Goal: Information Seeking & Learning: Understand process/instructions

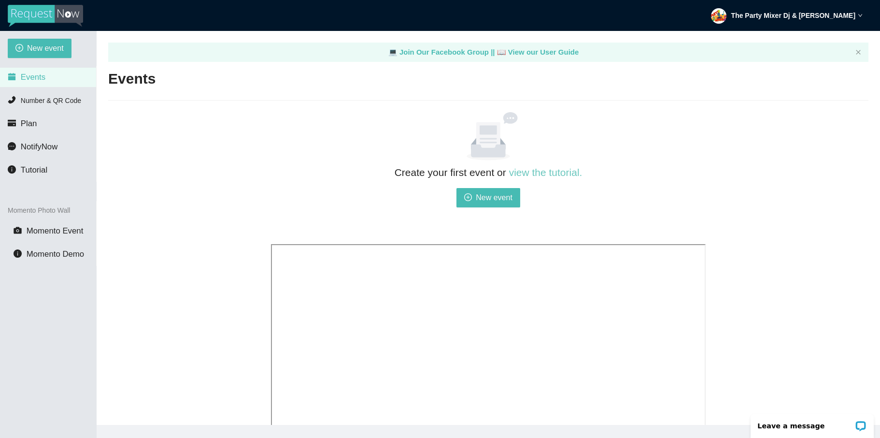
click at [525, 173] on link "view the tutorial." at bounding box center [545, 172] width 73 height 11
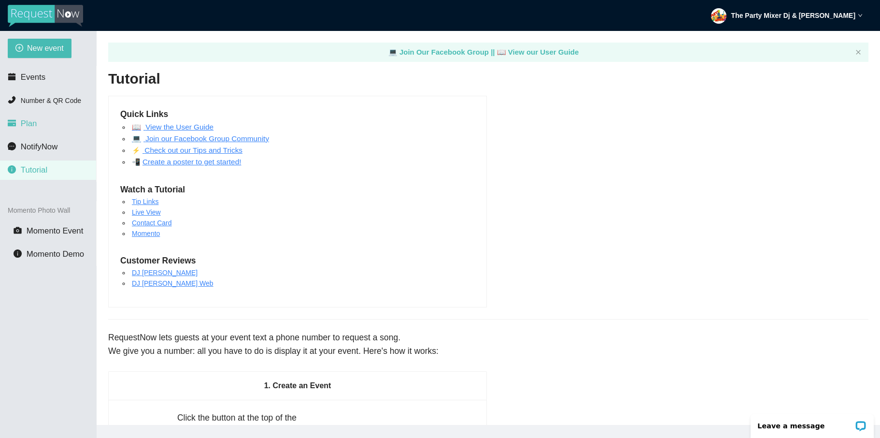
click at [35, 126] on span "Plan" at bounding box center [29, 123] width 16 height 9
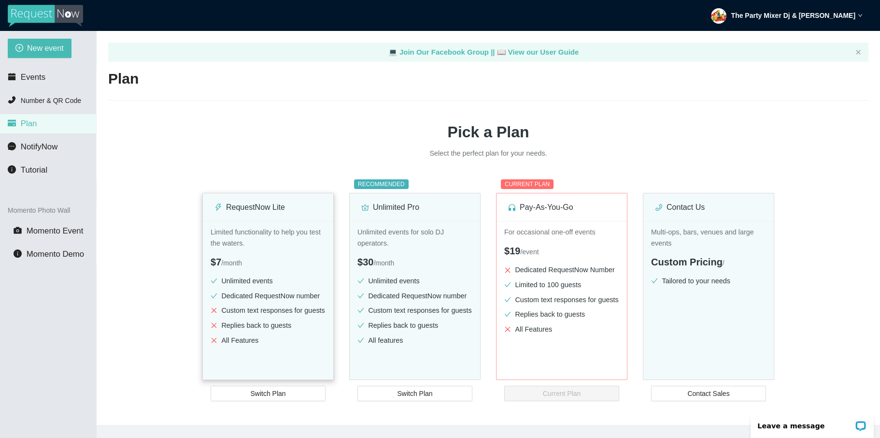
click at [268, 347] on ul "Unlimited events Dedicated RequestNow number Custom text responses for guests R…" at bounding box center [268, 312] width 115 height 74
click at [272, 393] on span "Switch Plan" at bounding box center [267, 393] width 35 height 11
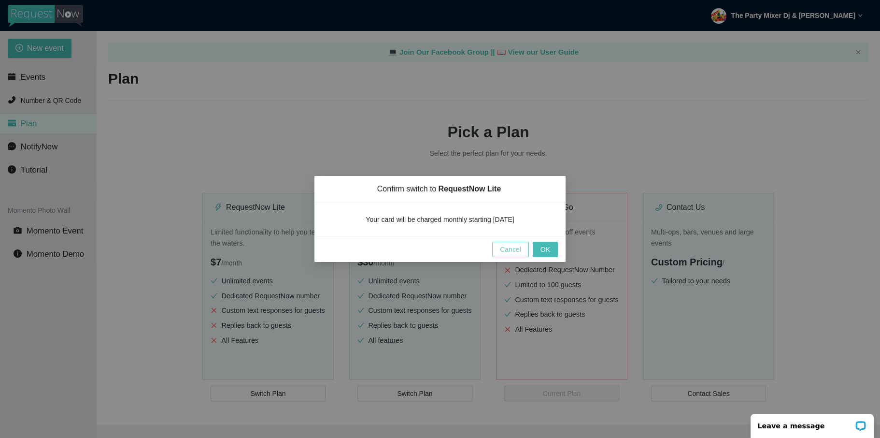
click at [514, 251] on span "Cancel" at bounding box center [510, 249] width 21 height 11
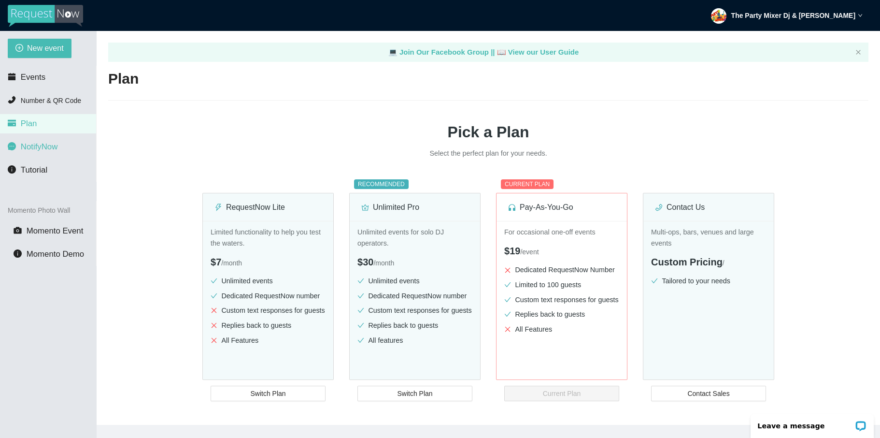
click at [55, 148] on span "NotifyNow" at bounding box center [39, 146] width 37 height 9
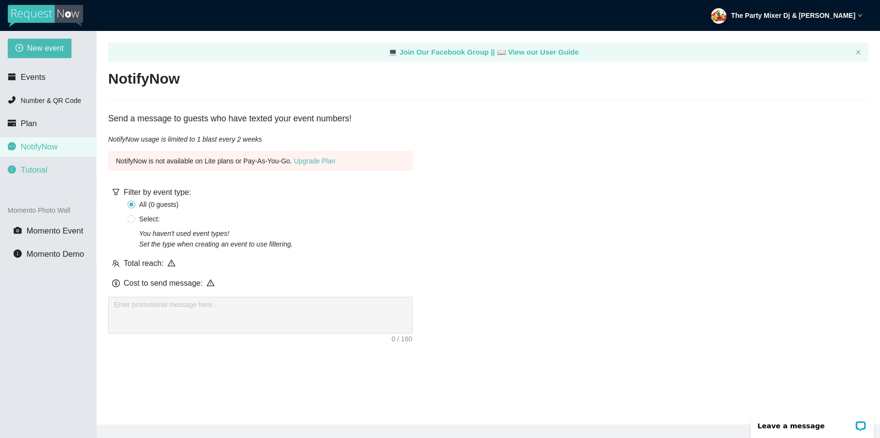
click at [36, 170] on span "Tutorial" at bounding box center [34, 169] width 27 height 9
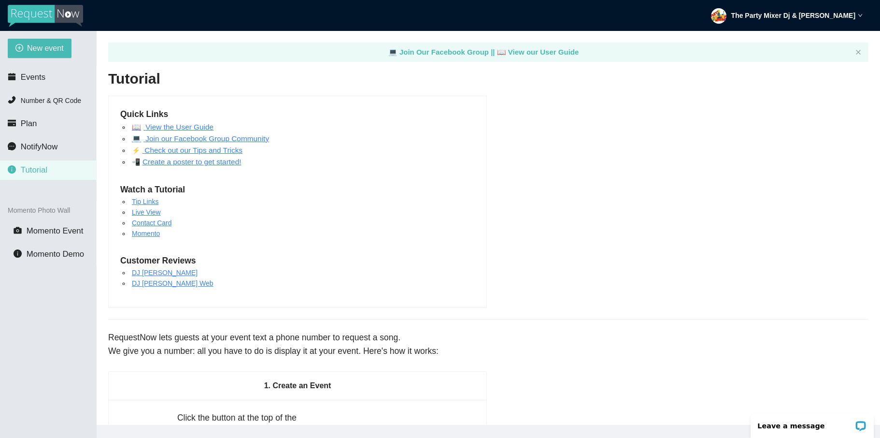
click at [175, 129] on link "📖 View the User Guide" at bounding box center [173, 127] width 82 height 8
